Goal: Book appointment/travel/reservation

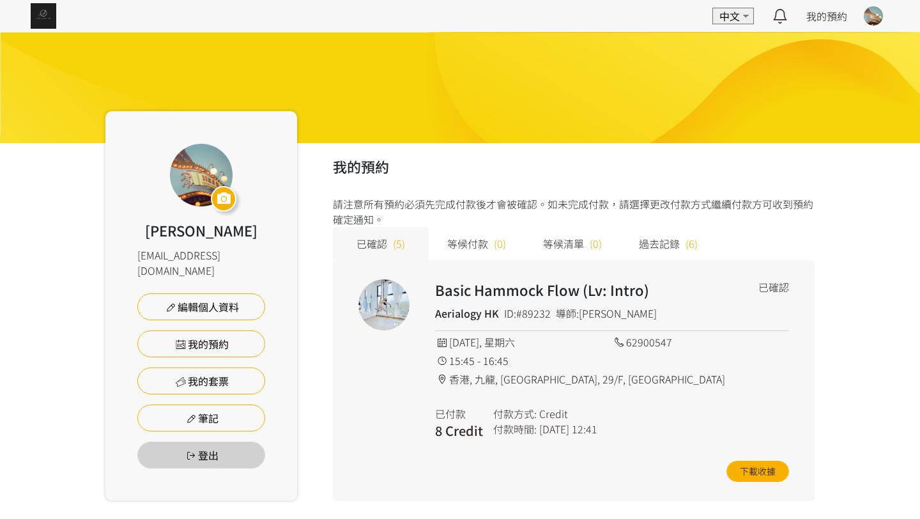
click at [38, 8] on img at bounding box center [44, 16] width 26 height 26
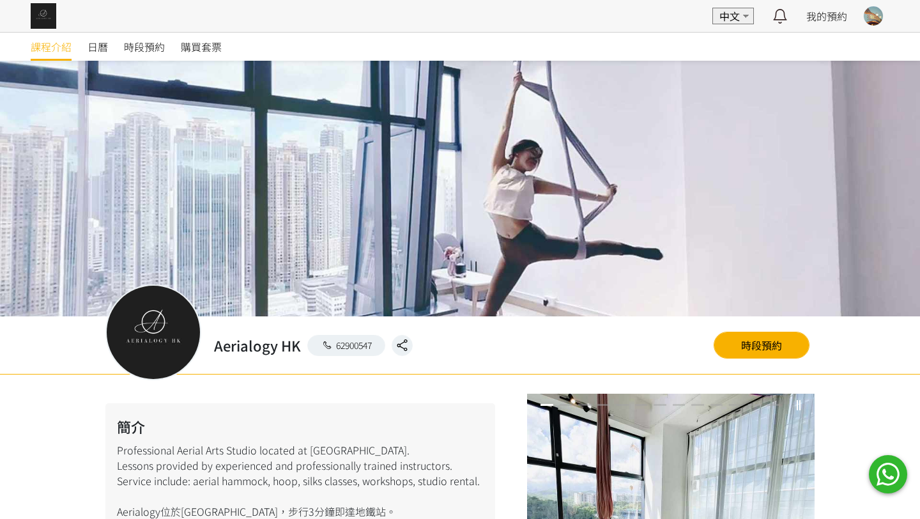
click at [145, 38] on div at bounding box center [460, 259] width 920 height 519
click at [145, 38] on link "時段預約" at bounding box center [144, 47] width 41 height 28
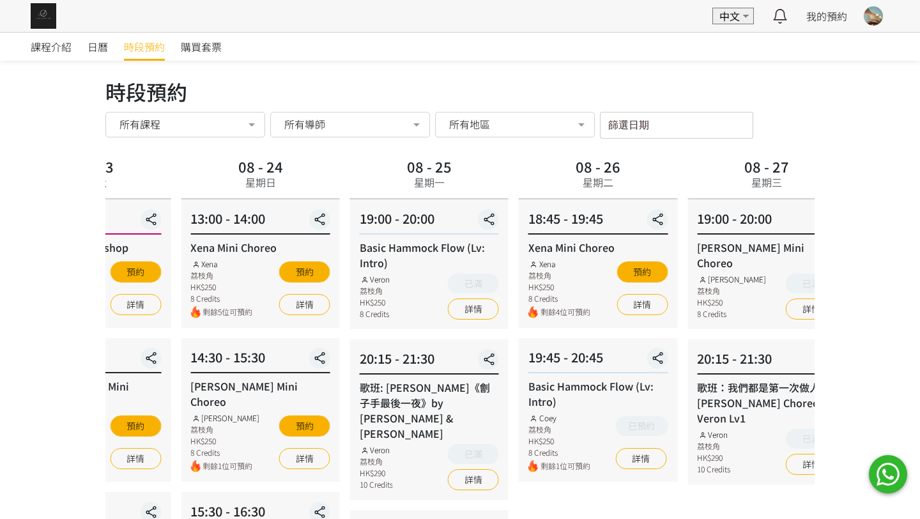
click at [181, 180] on div "08 - 24 星期日" at bounding box center [260, 176] width 158 height 45
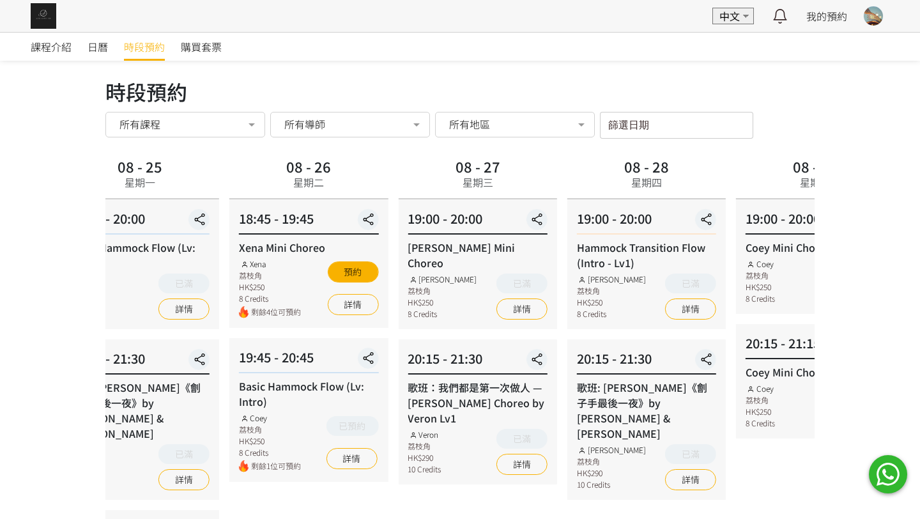
click at [398, 179] on div "08 - 27 星期三" at bounding box center [477, 176] width 158 height 45
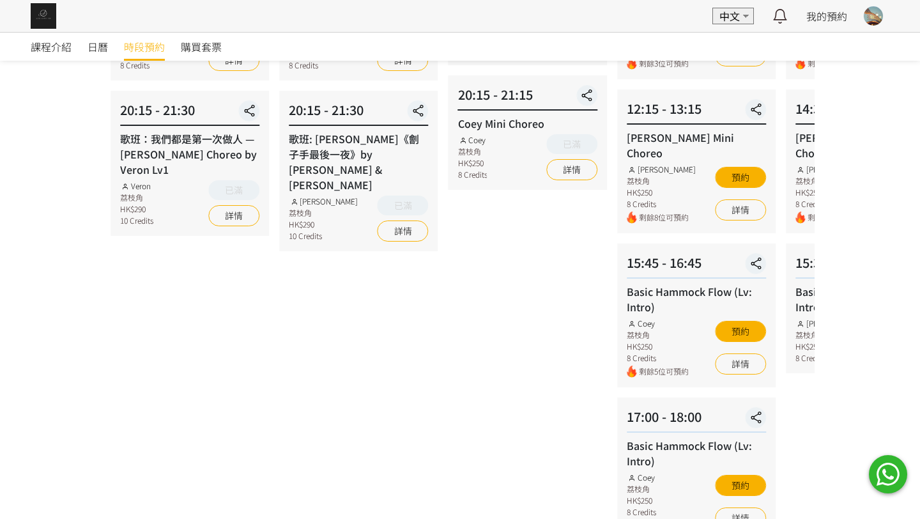
scroll to position [250, 0]
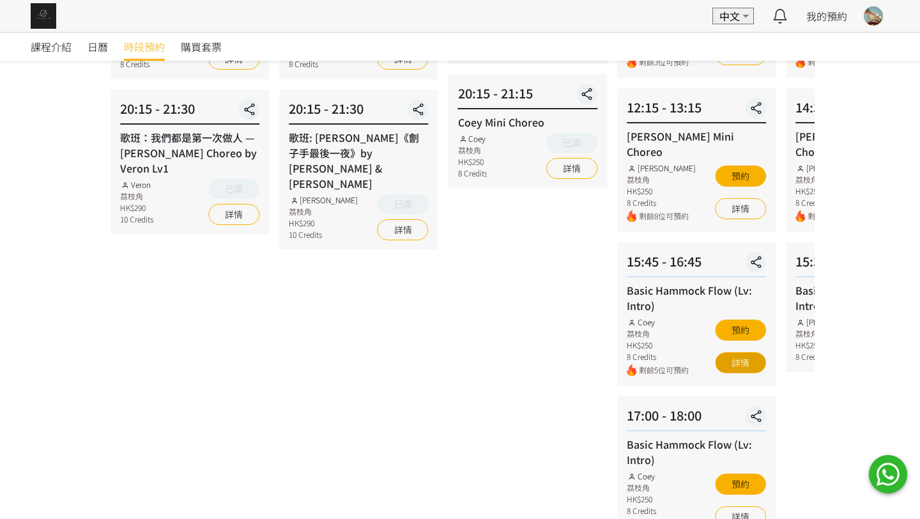
click at [745, 352] on link "詳情" at bounding box center [740, 362] width 51 height 21
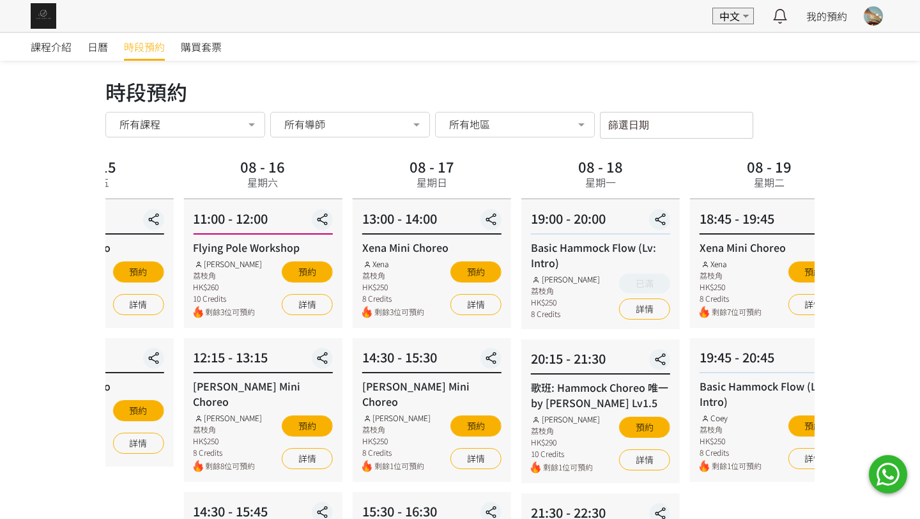
click at [0, 197] on div "課程介紹 日曆 時段預約 購買套票 時段預約 時段預約 所有課程 所有課程 Hammock Transition Flow (Intro - Lv1) 歌班:…" at bounding box center [460, 524] width 920 height 984
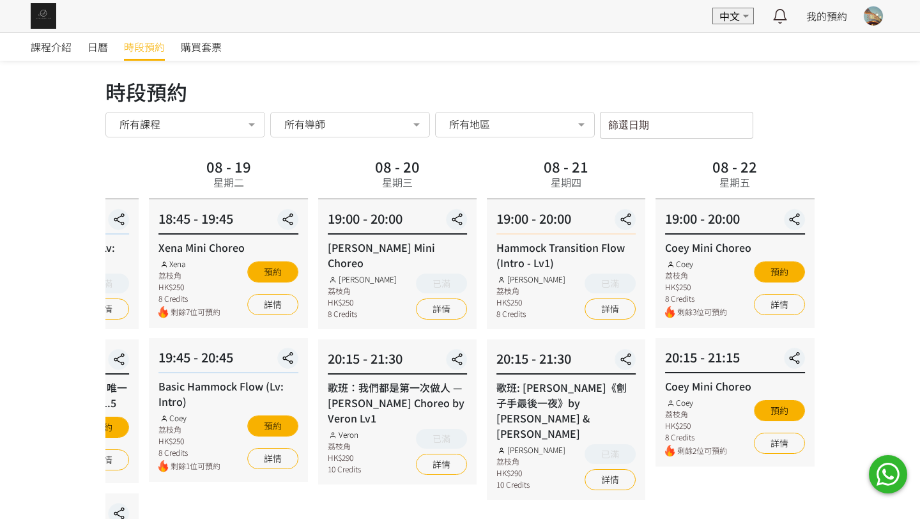
click at [318, 159] on div "08 - 20 星期三" at bounding box center [397, 176] width 158 height 45
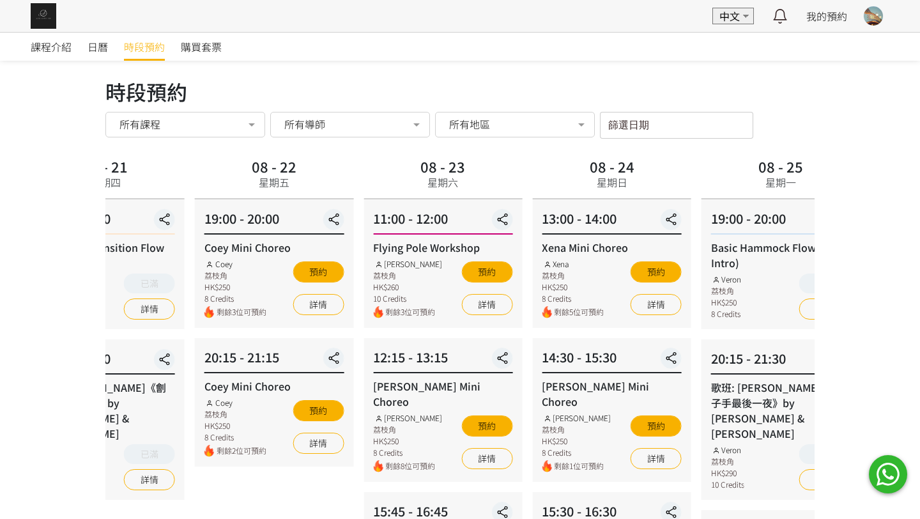
click at [344, 139] on div "時段預約 時段預約 所有課程 所有課程 Hammock Transition Flow (Intro - Lv1) 歌班: 麥浚龍《劊子手最後一夜》by Ra…" at bounding box center [459, 517] width 709 height 883
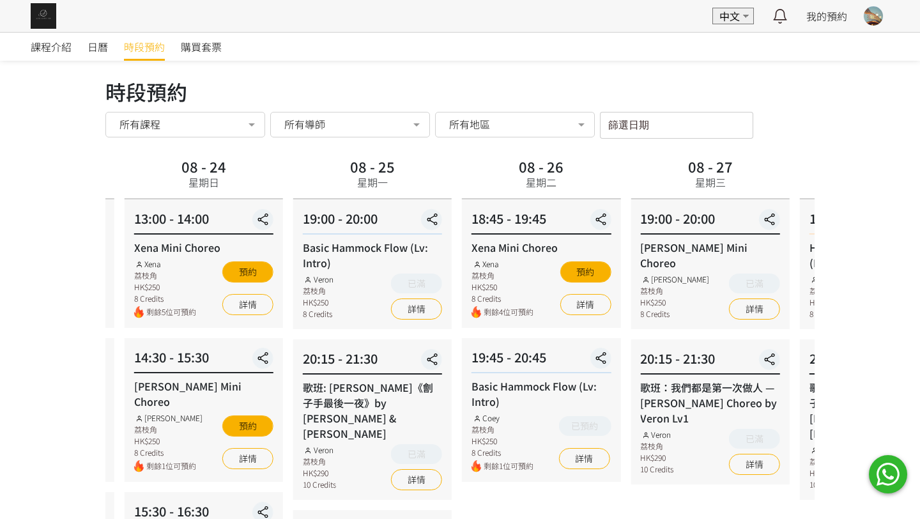
click at [389, 178] on div "08 - 25 星期一" at bounding box center [372, 174] width 55 height 41
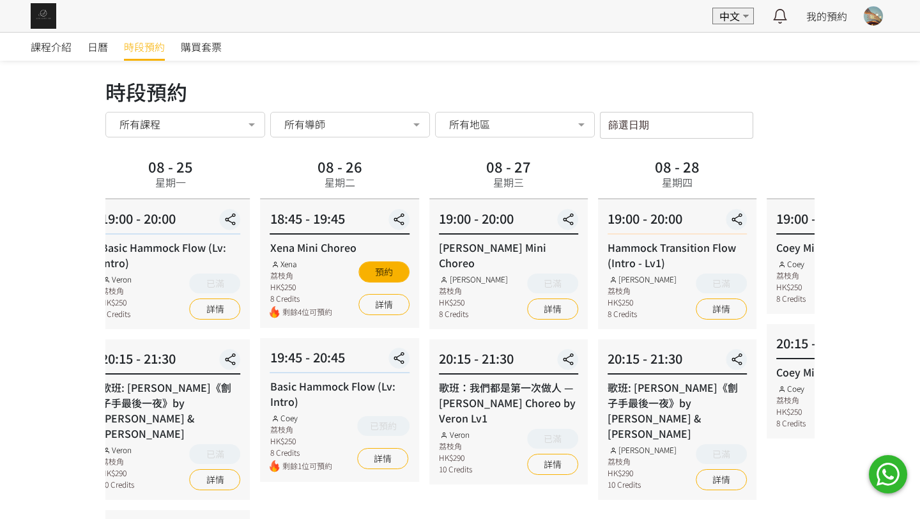
click at [429, 179] on div "08 - 27 星期三" at bounding box center [508, 176] width 158 height 45
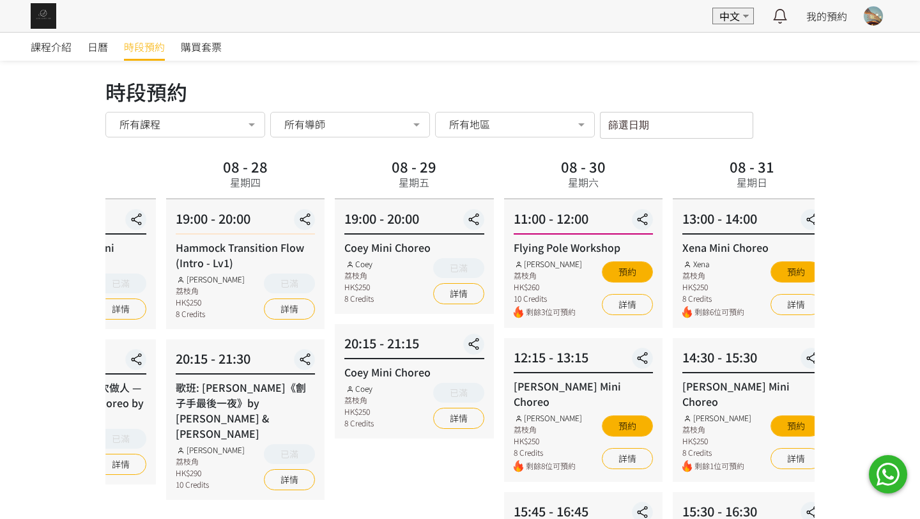
click at [312, 181] on div "08 - 28 星期四" at bounding box center [245, 176] width 158 height 45
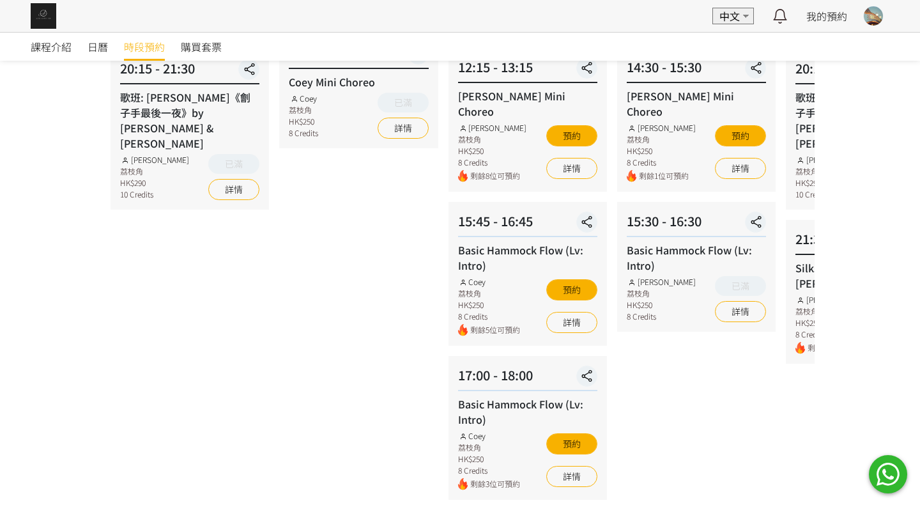
scroll to position [310, 0]
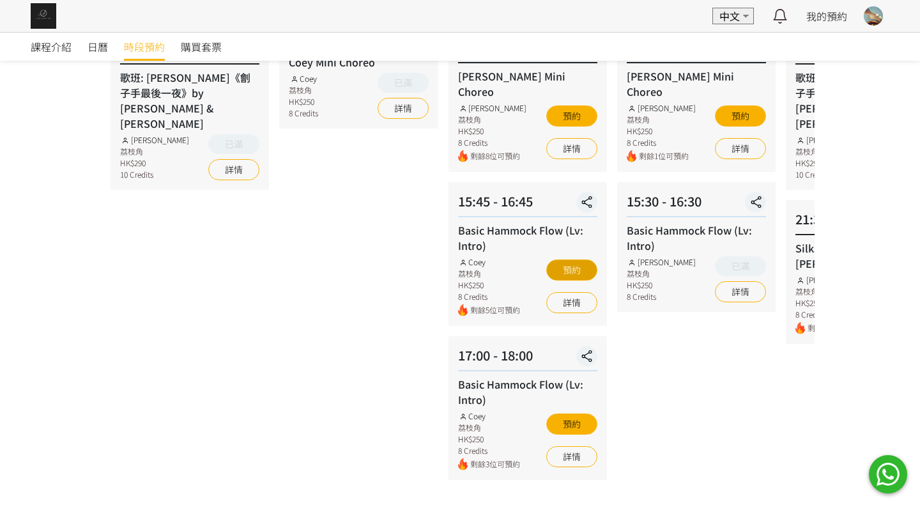
click at [576, 259] on button "預約" at bounding box center [571, 269] width 51 height 21
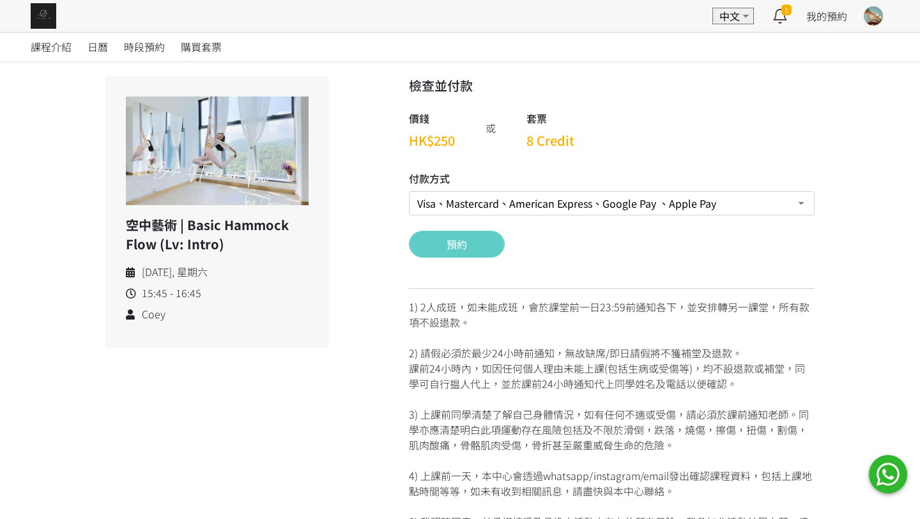
click at [543, 204] on select "Visa、Mastercard、American Express、Google Pay 、Apple Pay Credit 套票 (餘額 24 Credit）…" at bounding box center [612, 203] width 406 height 24
select select "credit"
click at [466, 246] on button "預約" at bounding box center [457, 244] width 96 height 27
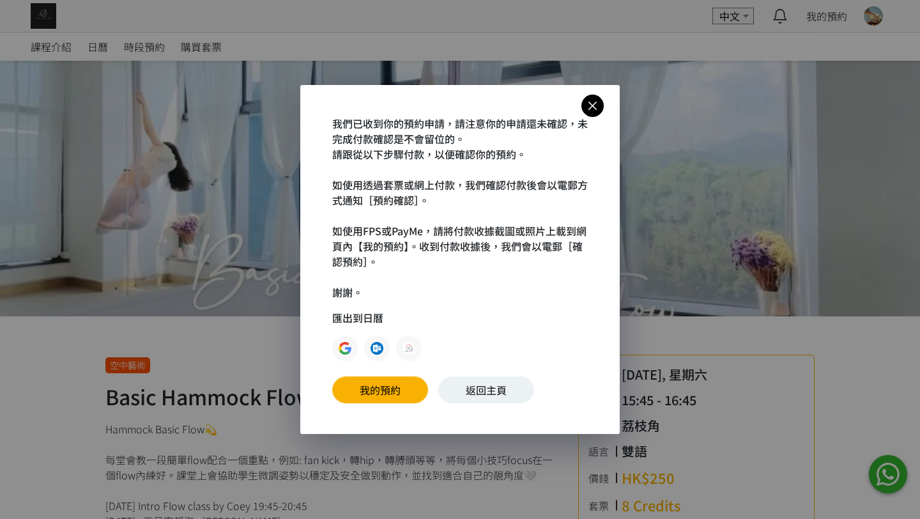
click at [784, 26] on div "我們已收到你的預約申請，請注意你的申請還未確認，未完成付款確認是不會留位的。 請跟從以下步驟付款，以便確認你的預約。 如使用透過套票或網上付款，我們確認付款後…" at bounding box center [460, 259] width 920 height 519
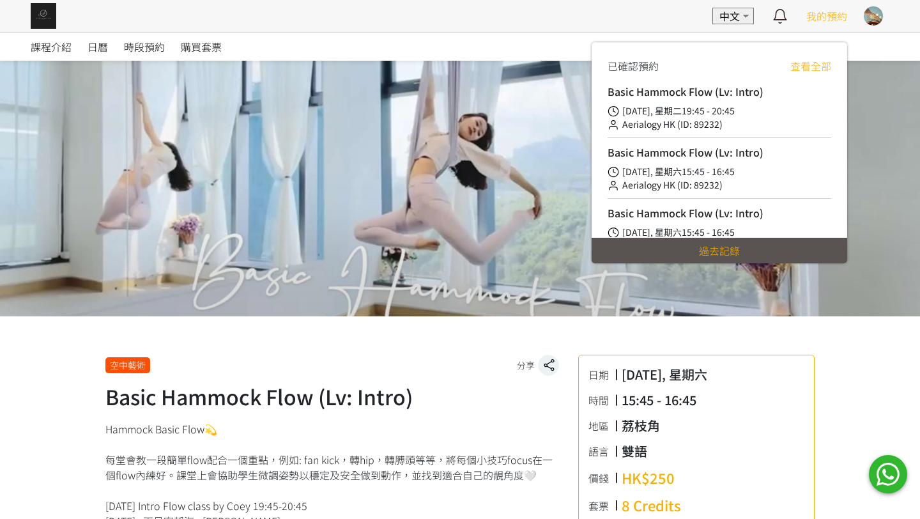
click at [825, 22] on span "我的預約" at bounding box center [826, 15] width 41 height 15
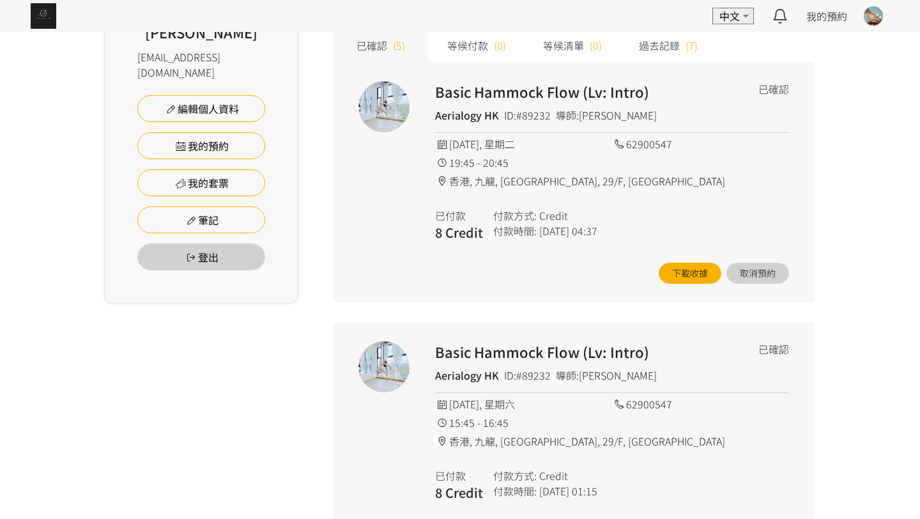
scroll to position [208, 0]
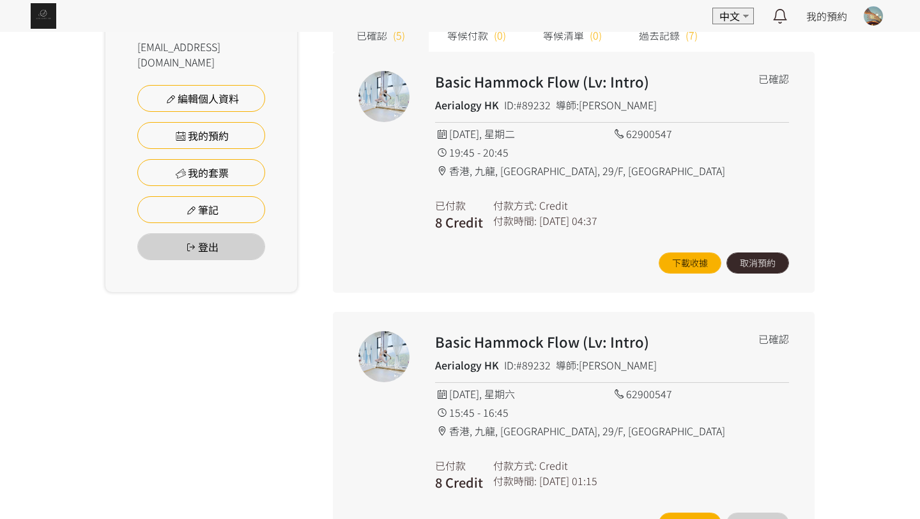
click at [770, 257] on button "取消預約" at bounding box center [757, 262] width 63 height 21
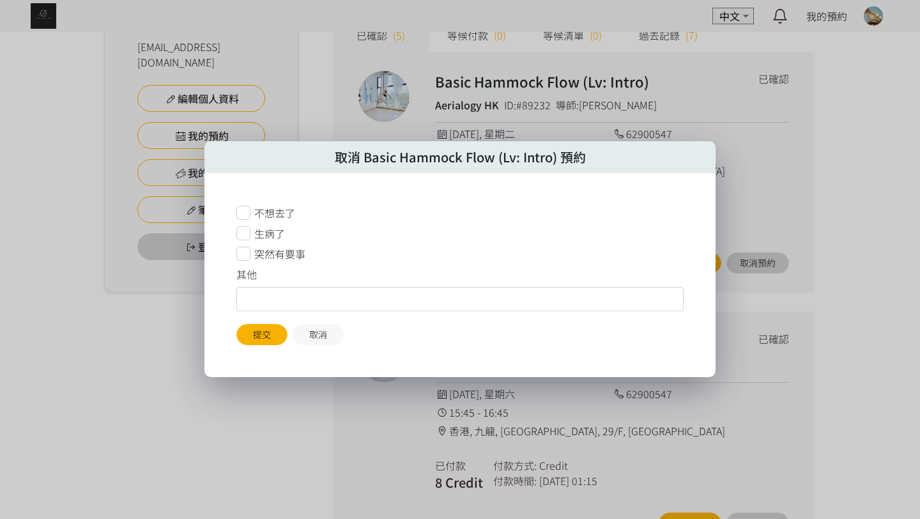
click at [243, 254] on icon at bounding box center [243, 254] width 14 height 14
click at [269, 334] on button "提交" at bounding box center [261, 334] width 51 height 21
click at [269, 333] on button "提交" at bounding box center [261, 334] width 51 height 21
click at [306, 332] on button "取消" at bounding box center [318, 334] width 51 height 21
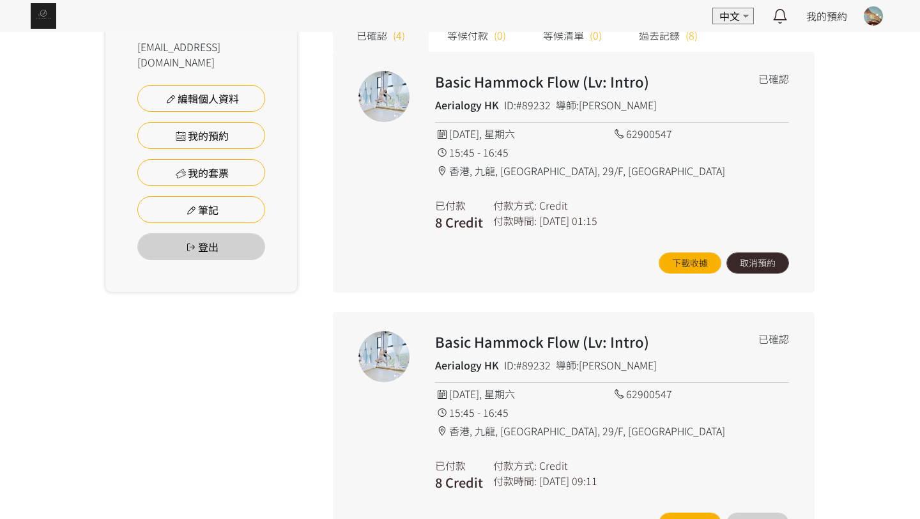
click at [741, 259] on button "取消預約" at bounding box center [757, 262] width 63 height 21
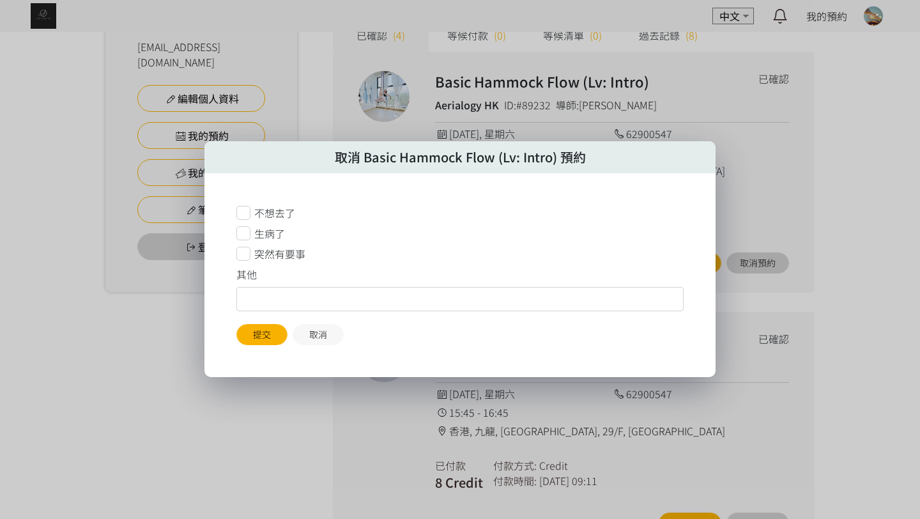
click at [245, 259] on icon at bounding box center [243, 254] width 14 height 14
click at [252, 333] on button "提交" at bounding box center [261, 334] width 51 height 21
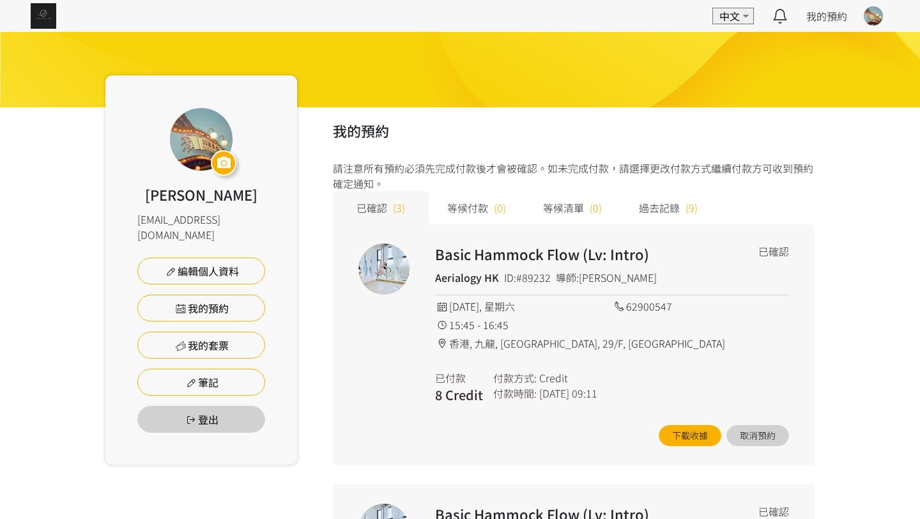
scroll to position [0, 0]
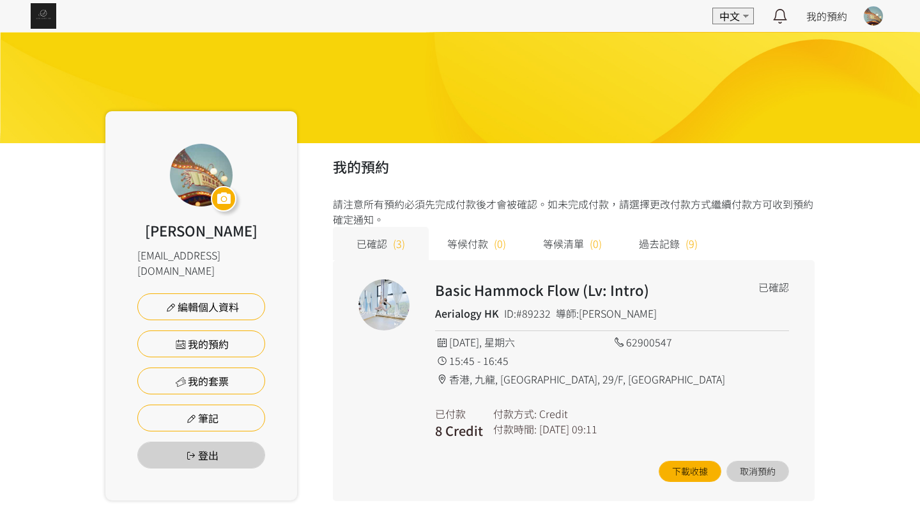
click at [38, 1] on div "EN 中文 最新通知 Aerialogy HK 已確認你的預約 [DATE] 15:45 空中藝術 | Basic Hammock Flow (Lv: Int…" at bounding box center [460, 16] width 920 height 32
click at [48, 20] on img at bounding box center [44, 16] width 26 height 26
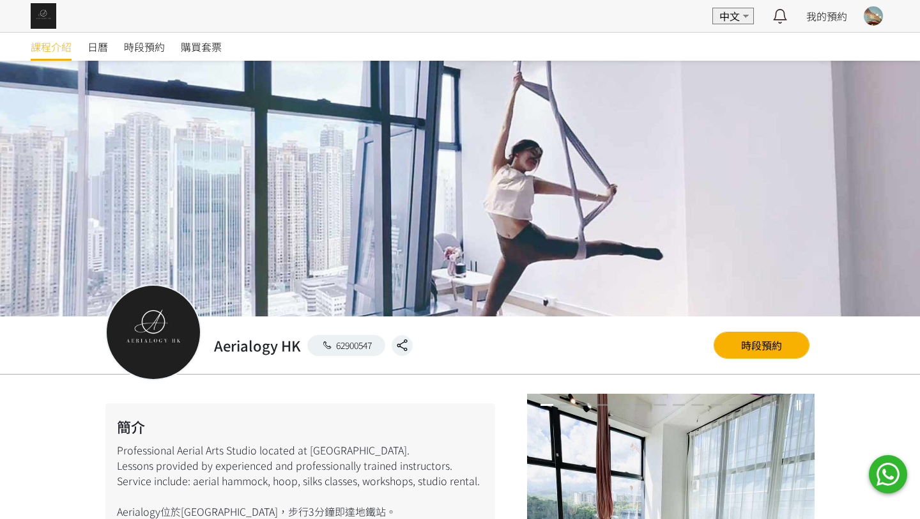
click at [148, 50] on div at bounding box center [460, 259] width 920 height 519
click at [148, 50] on span "時段預約" at bounding box center [144, 46] width 41 height 15
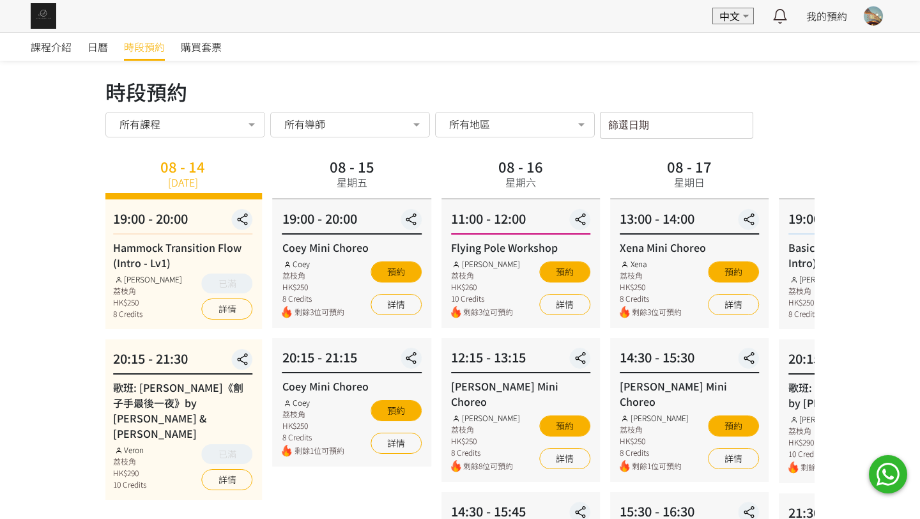
click at [662, 176] on div "08 - 17 星期日" at bounding box center [689, 174] width 55 height 41
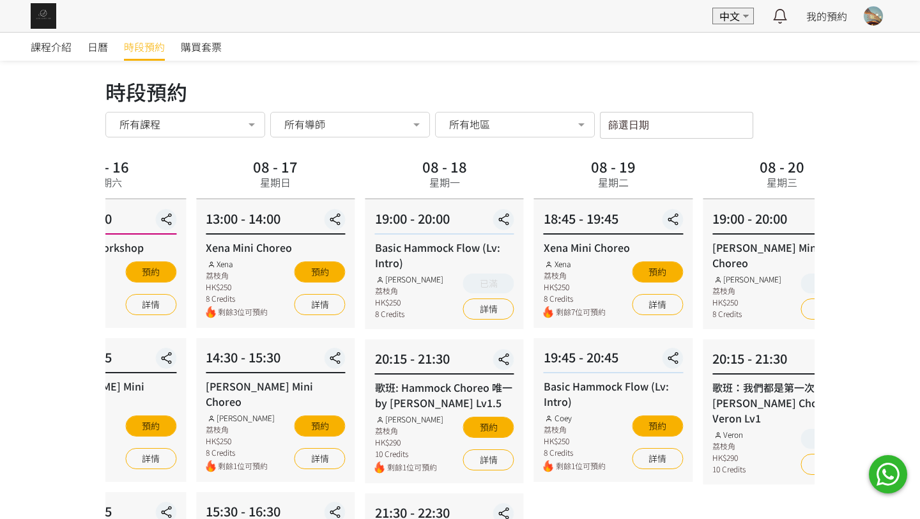
click at [586, 179] on div "08 - 19 星期二" at bounding box center [613, 174] width 55 height 41
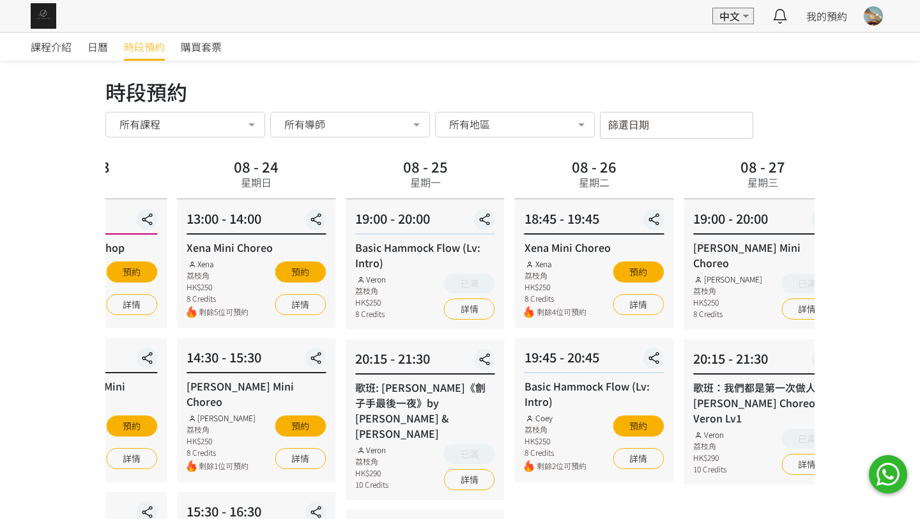
click at [179, 251] on div "13:00 - 14:00 Xena Mini Choreo Xena 荔枝角 HK$250 8 Credits 剩餘5位可預約 預約 詳情" at bounding box center [256, 263] width 158 height 128
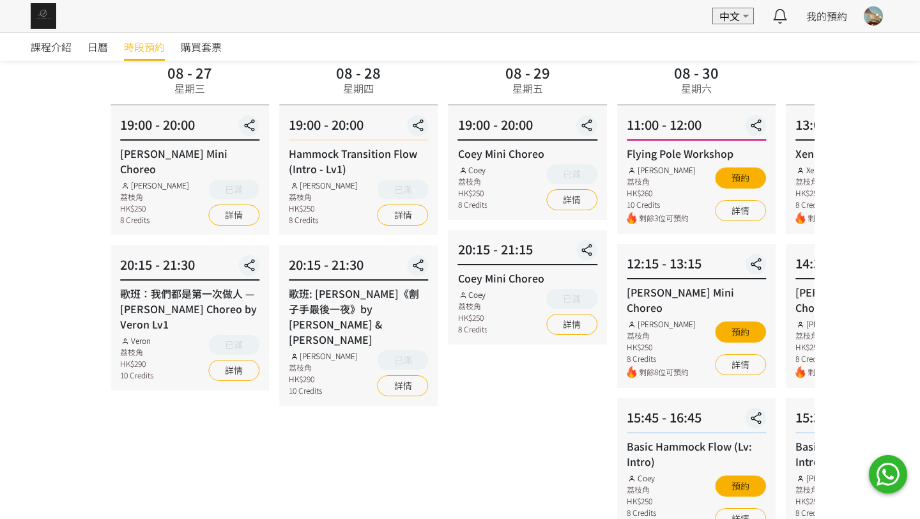
scroll to position [144, 0]
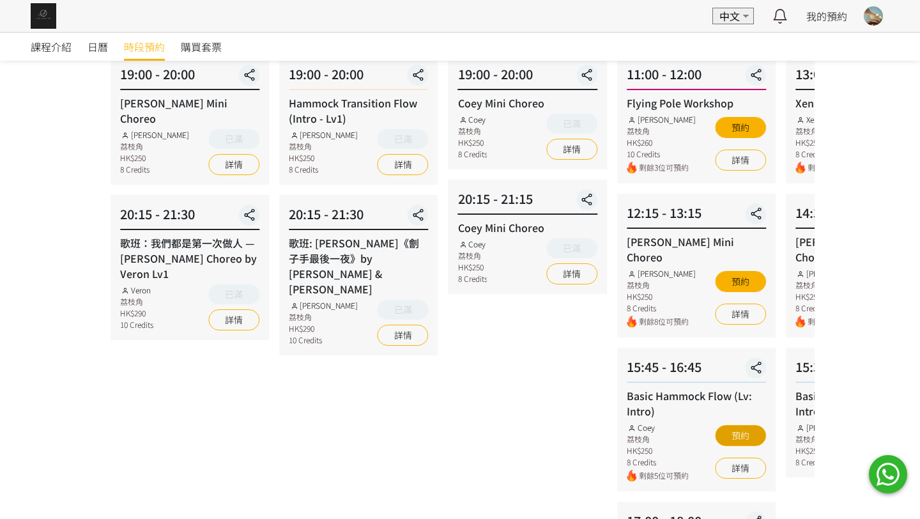
click at [743, 425] on button "預約" at bounding box center [740, 435] width 51 height 21
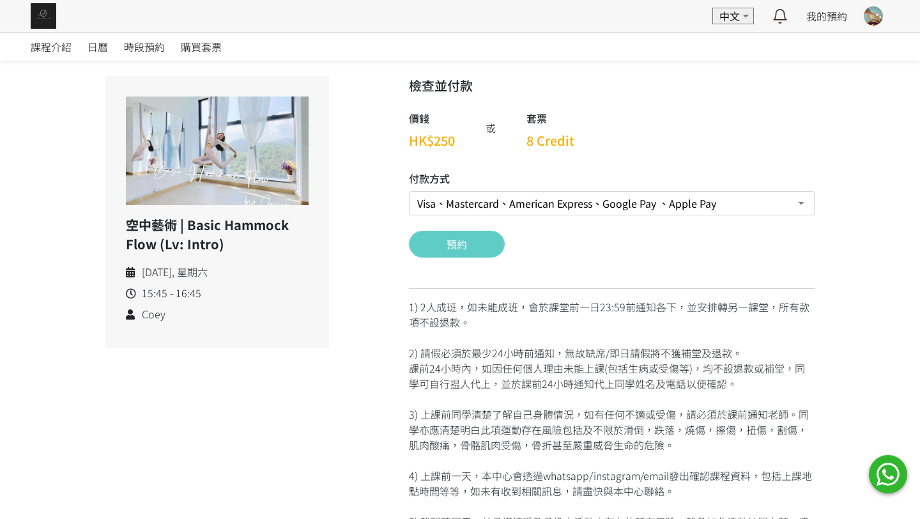
click at [500, 211] on select "Visa、Mastercard、American Express、Google Pay 、Apple Pay Credit 套票 (餘額 32 Credit）…" at bounding box center [612, 203] width 406 height 24
select select "credit"
click at [478, 243] on button "預約" at bounding box center [457, 244] width 96 height 27
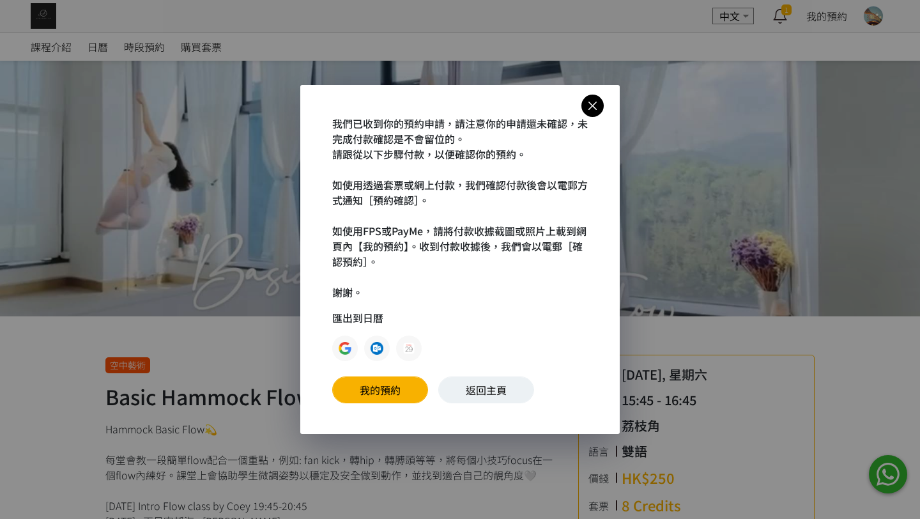
click at [591, 99] on icon at bounding box center [592, 106] width 22 height 16
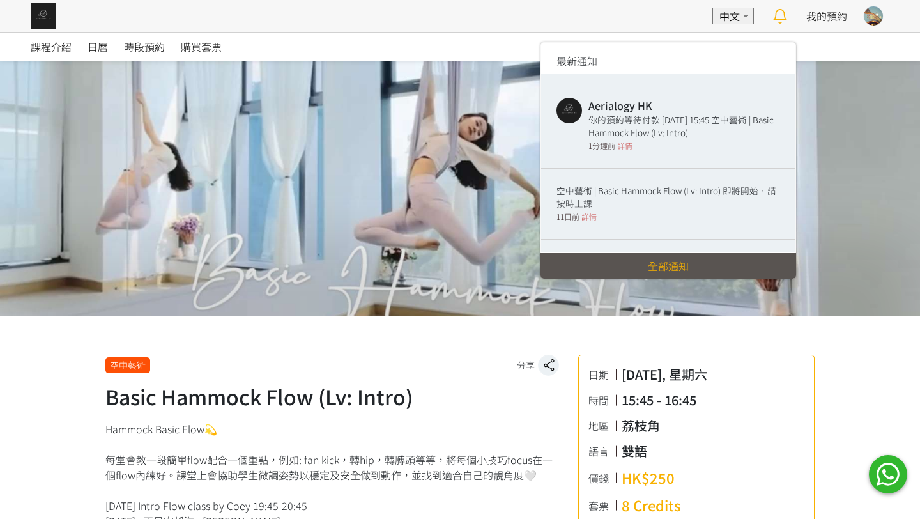
scroll to position [264, 0]
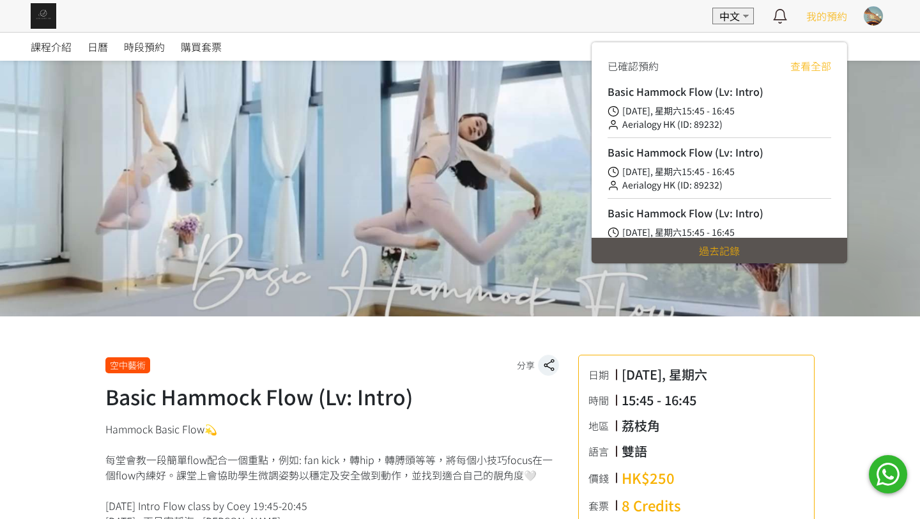
click at [831, 19] on span "我的預約" at bounding box center [826, 15] width 41 height 15
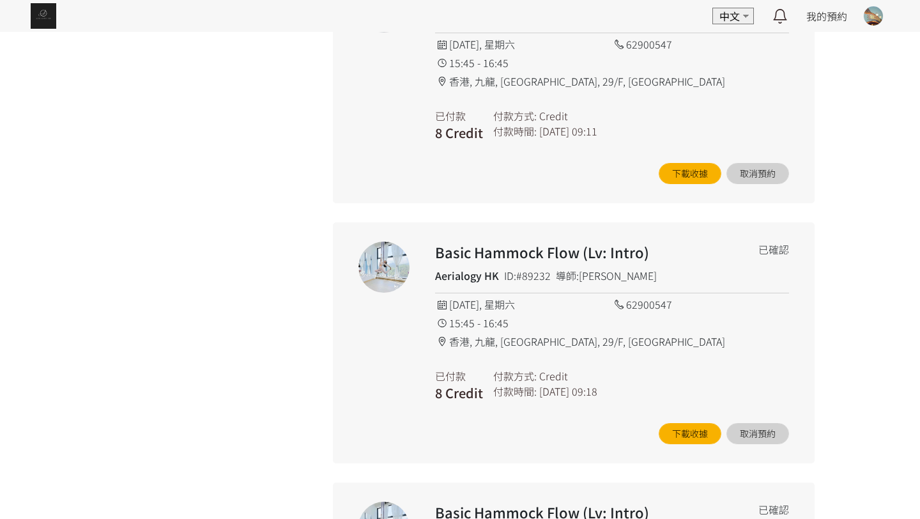
scroll to position [583, 0]
